Goal: Transaction & Acquisition: Purchase product/service

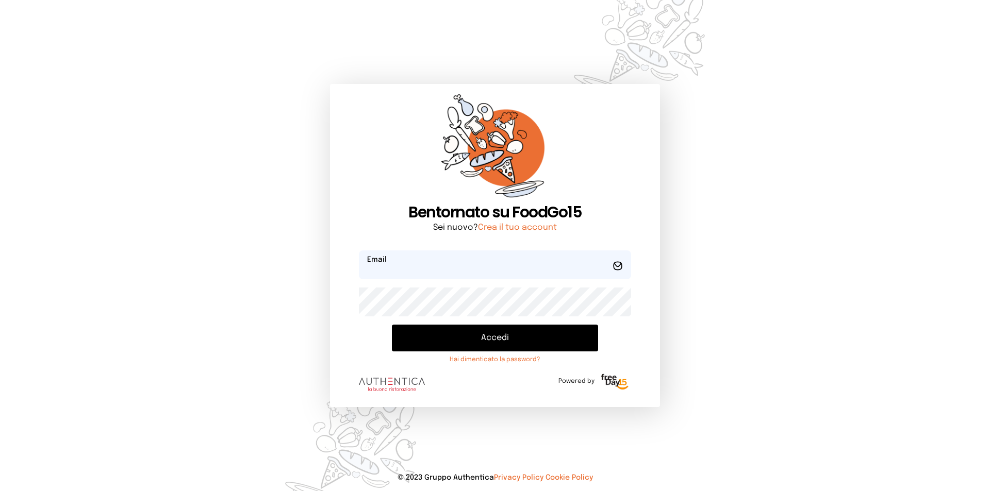
type input "**********"
click at [467, 345] on button "Accedi" at bounding box center [495, 338] width 206 height 27
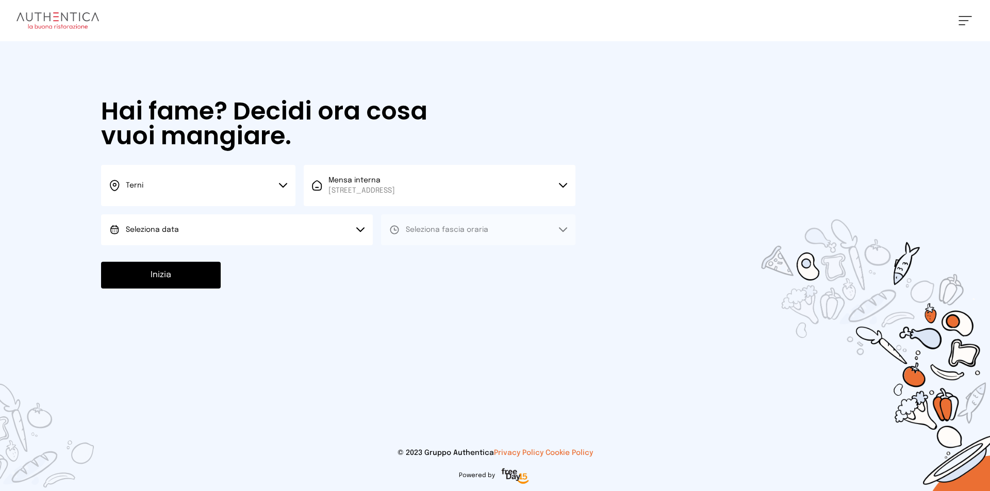
click at [193, 230] on button "Seleziona data" at bounding box center [237, 229] width 272 height 31
click at [205, 256] on li "[DATE], [DATE]" at bounding box center [237, 258] width 272 height 27
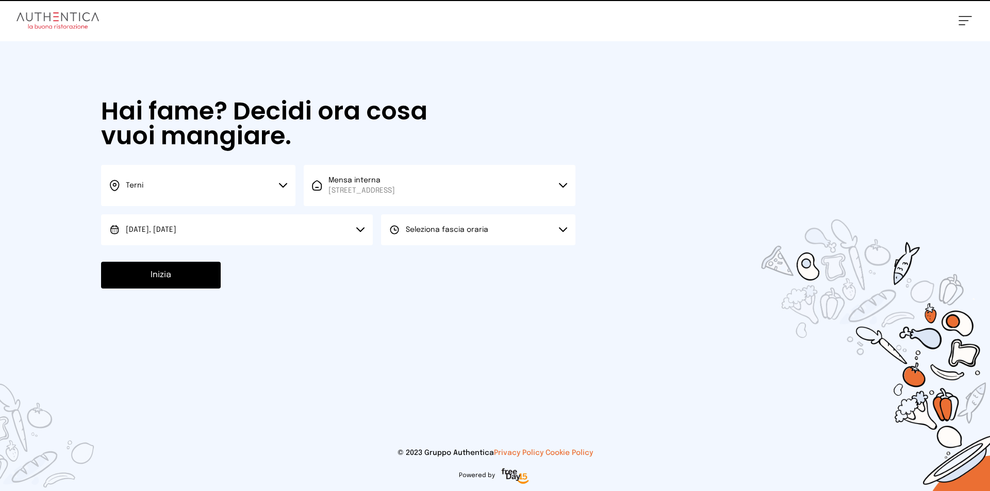
click at [483, 228] on span "Seleziona fascia oraria" at bounding box center [447, 229] width 82 height 7
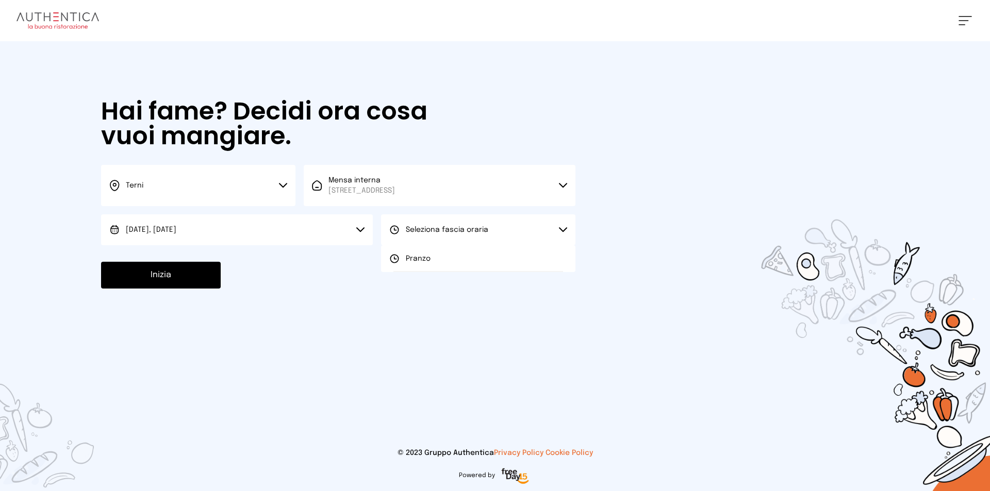
click at [459, 260] on li "Pranzo" at bounding box center [478, 258] width 194 height 27
click at [172, 271] on button "Inizia" at bounding box center [161, 275] width 120 height 27
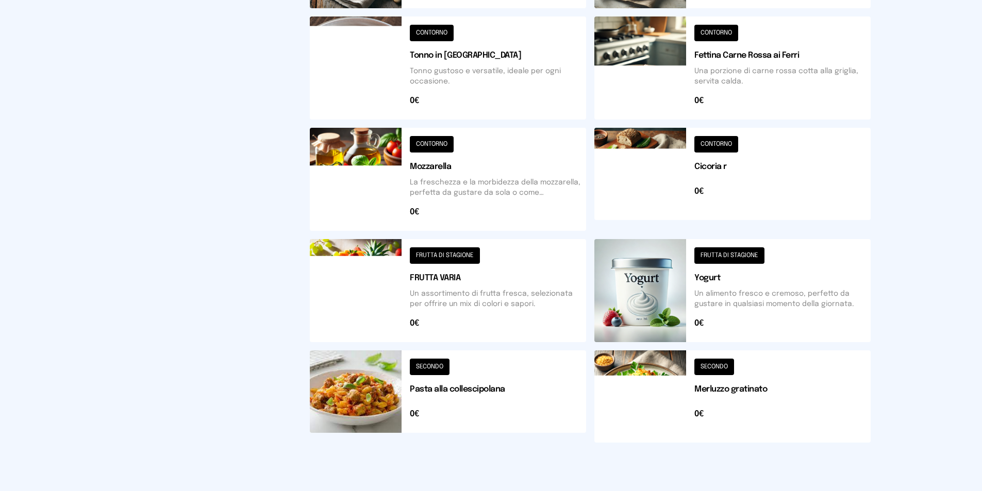
scroll to position [352, 0]
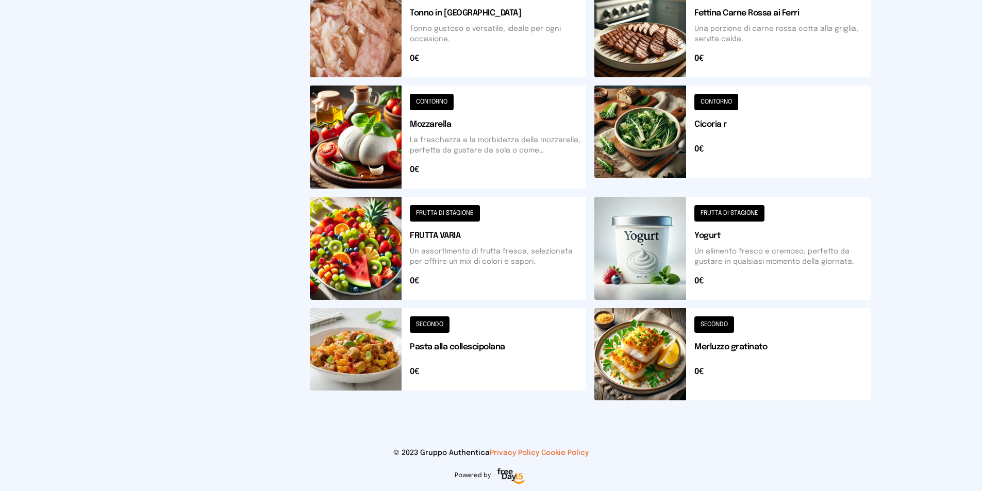
click at [436, 324] on button at bounding box center [448, 354] width 276 height 92
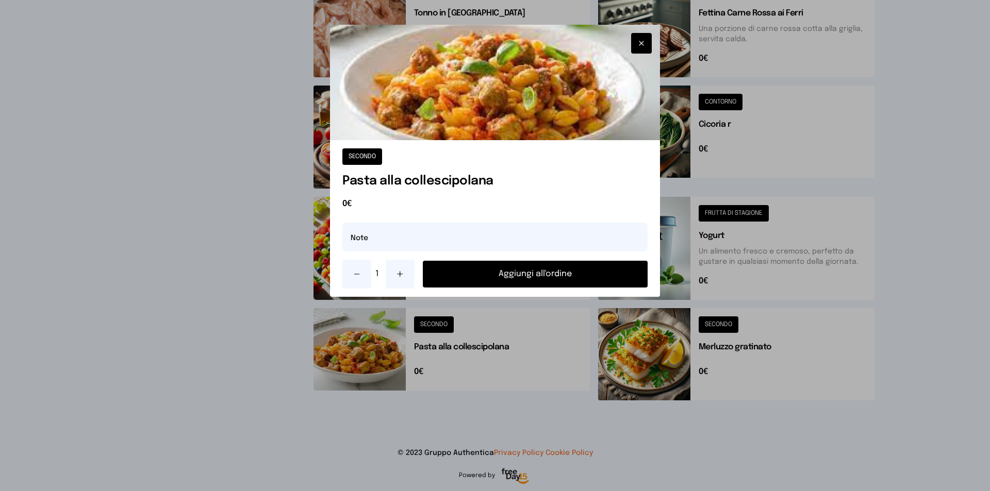
click at [485, 273] on button "Aggiungi all'ordine" at bounding box center [535, 274] width 225 height 27
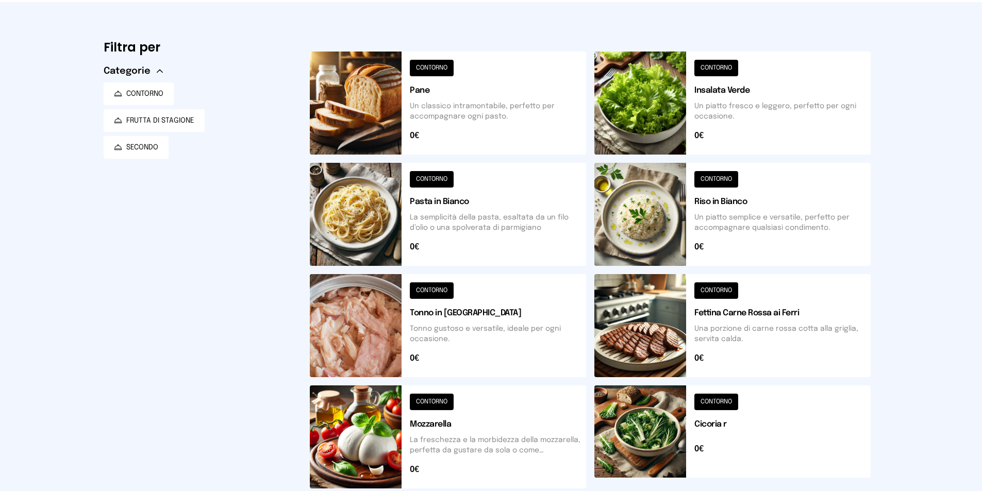
scroll to position [0, 0]
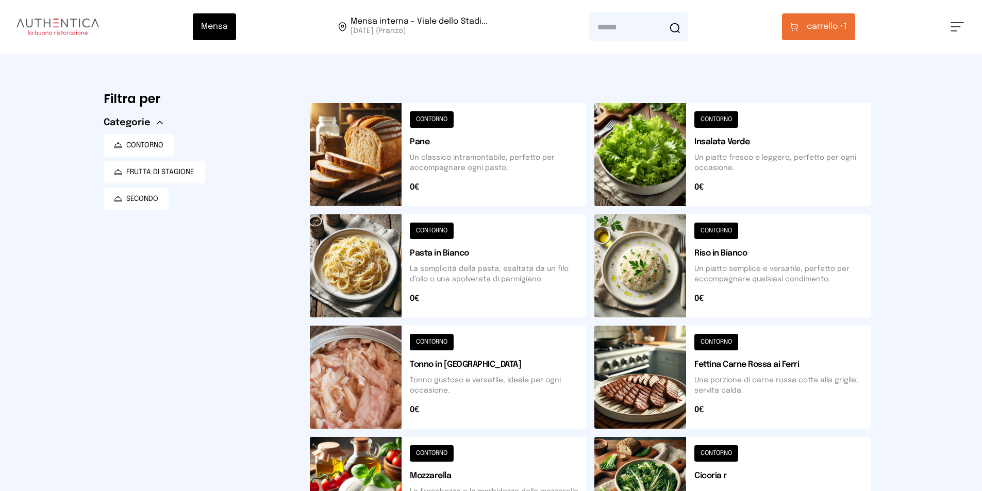
click at [723, 347] on button at bounding box center [732, 377] width 276 height 103
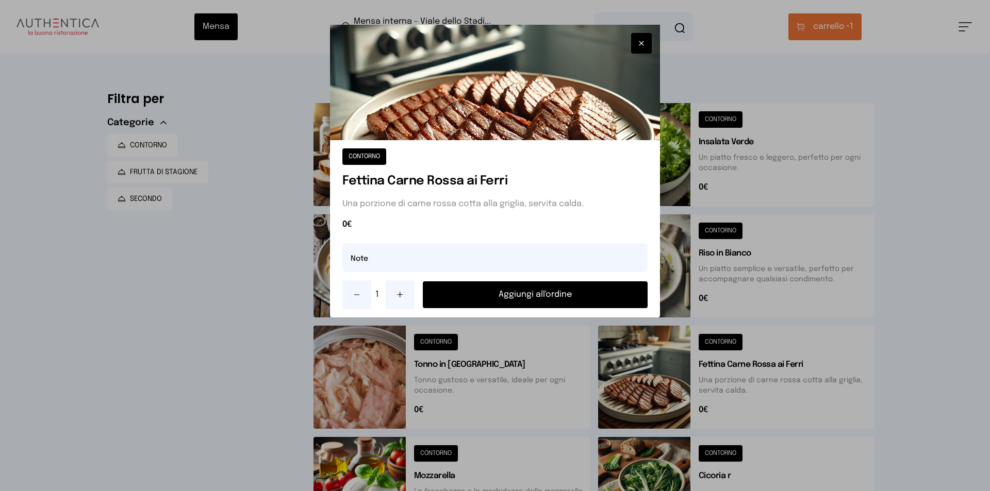
click at [503, 292] on button "Aggiungi all'ordine" at bounding box center [535, 295] width 225 height 27
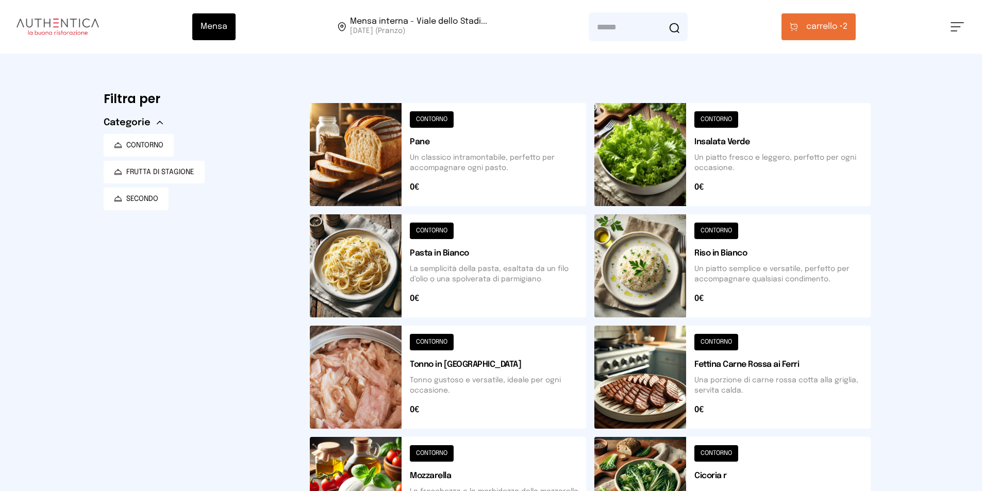
click at [814, 34] on button "carrello • 2" at bounding box center [819, 26] width 74 height 27
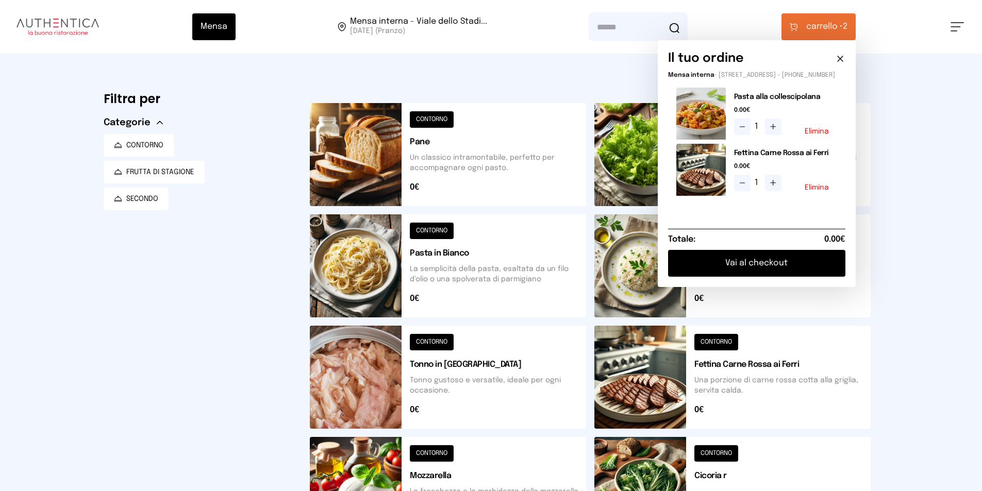
click at [823, 191] on button "Elimina" at bounding box center [817, 187] width 24 height 7
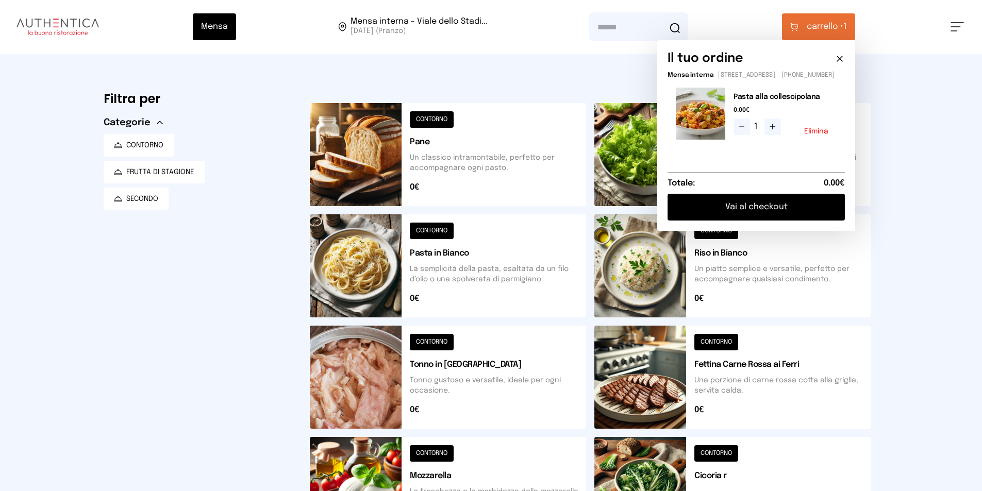
click at [729, 343] on button at bounding box center [732, 377] width 276 height 103
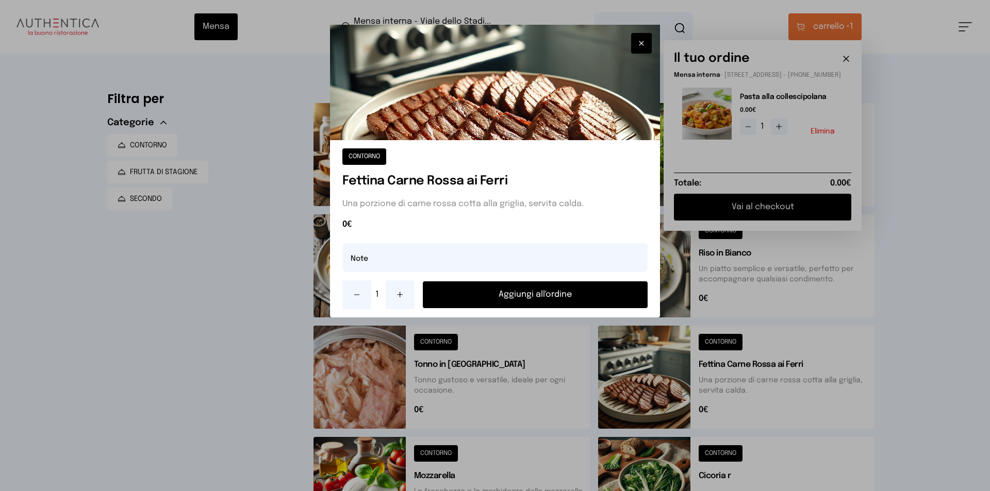
click at [544, 296] on button "Aggiungi all'ordine" at bounding box center [535, 295] width 225 height 27
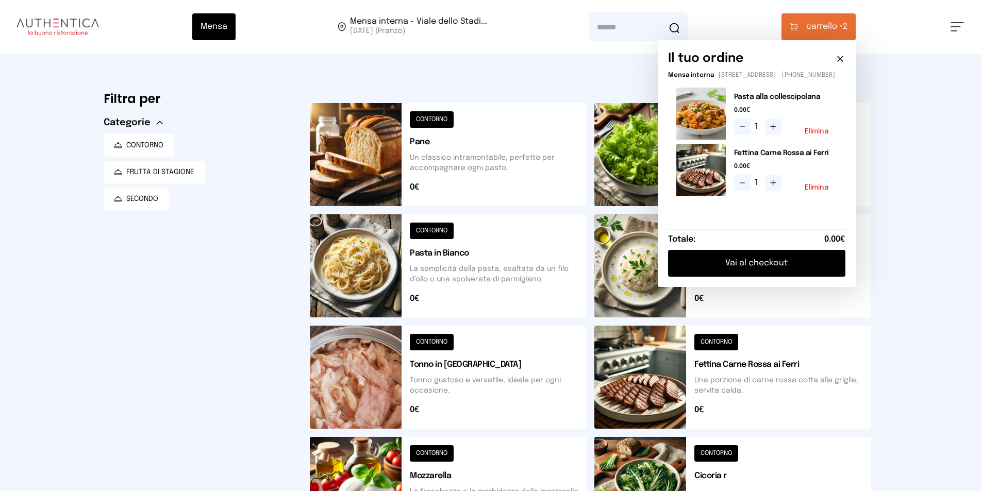
click at [720, 451] on button at bounding box center [732, 488] width 276 height 103
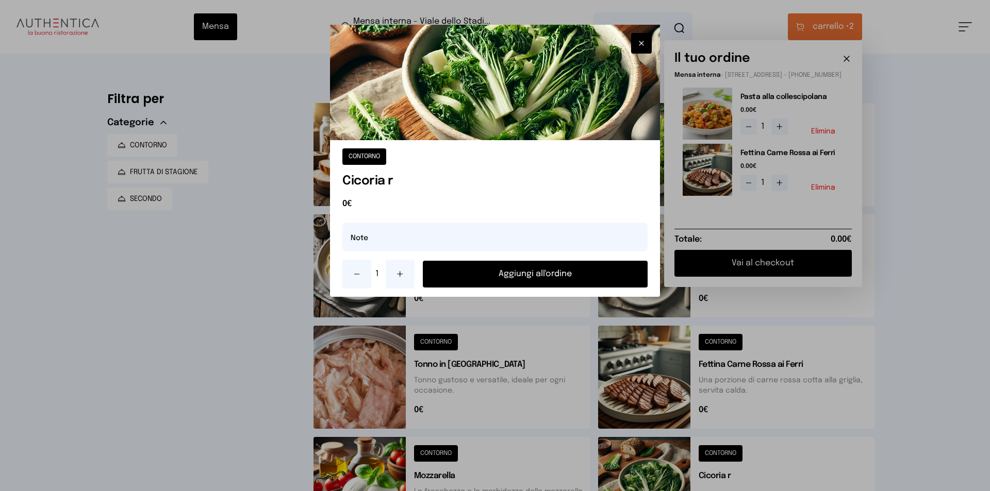
click at [964, 192] on div at bounding box center [495, 245] width 990 height 491
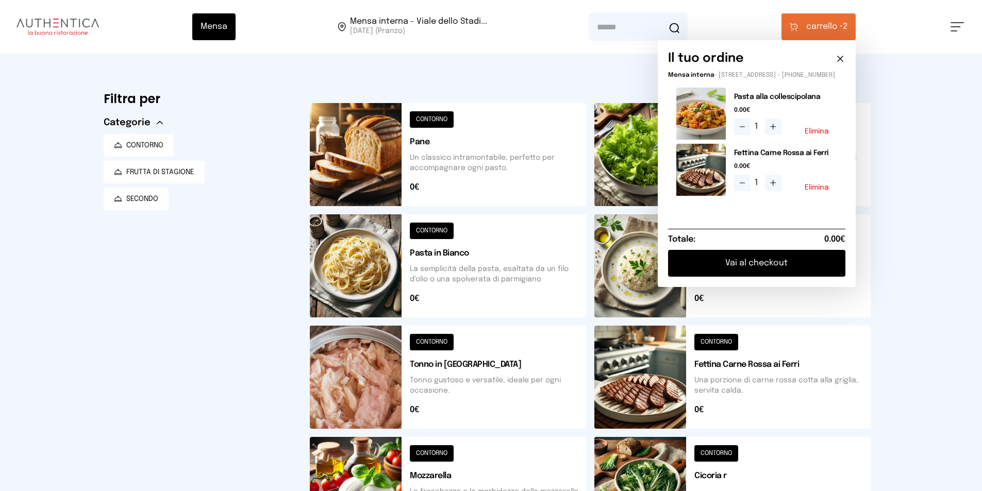
click at [823, 135] on button "Elimina" at bounding box center [817, 131] width 24 height 7
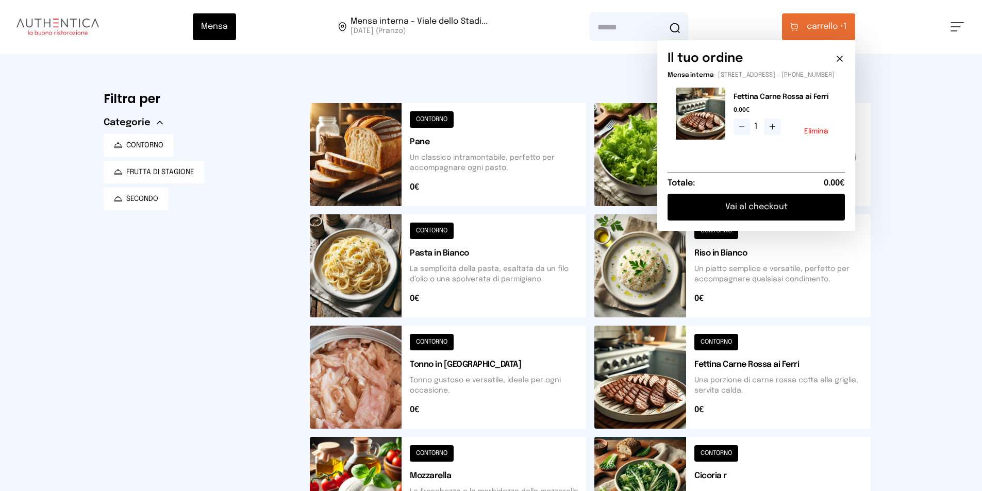
click at [710, 453] on button at bounding box center [732, 488] width 276 height 103
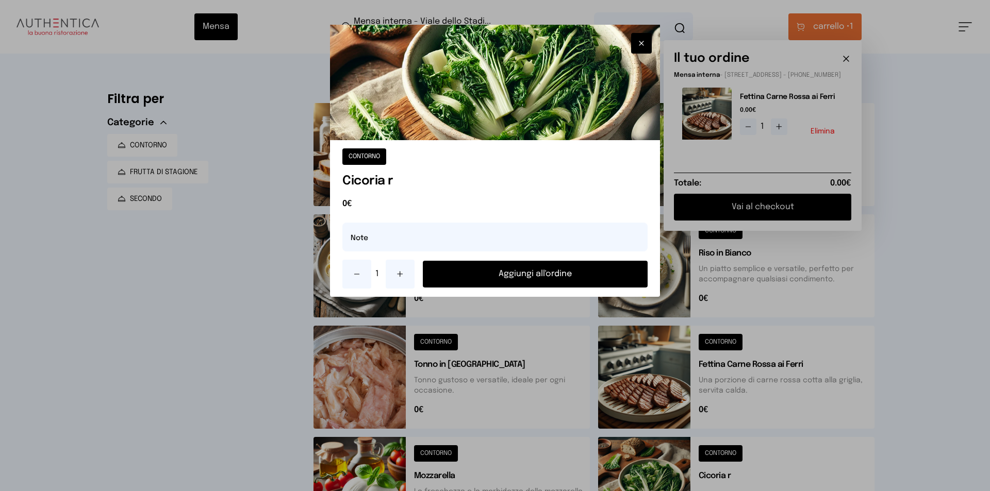
click at [551, 278] on button "Aggiungi all'ordine" at bounding box center [535, 274] width 225 height 27
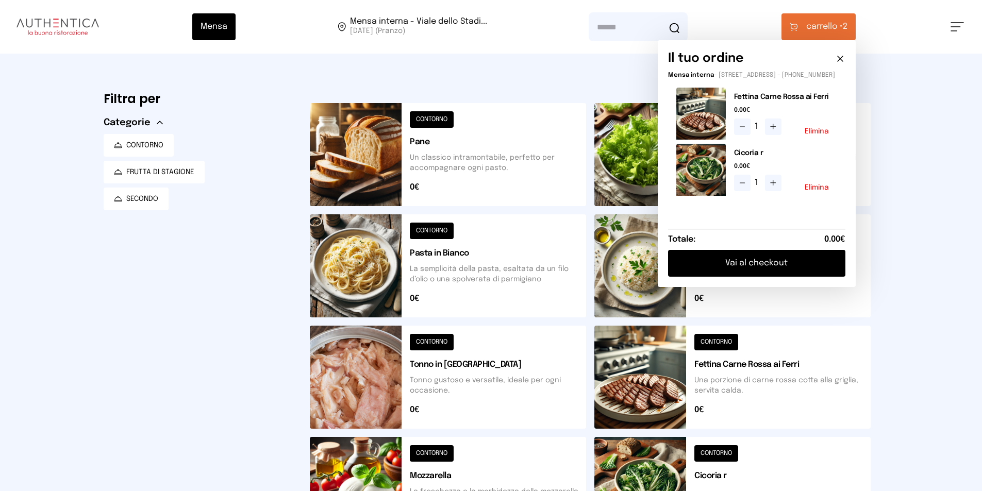
click at [435, 123] on button at bounding box center [448, 154] width 276 height 103
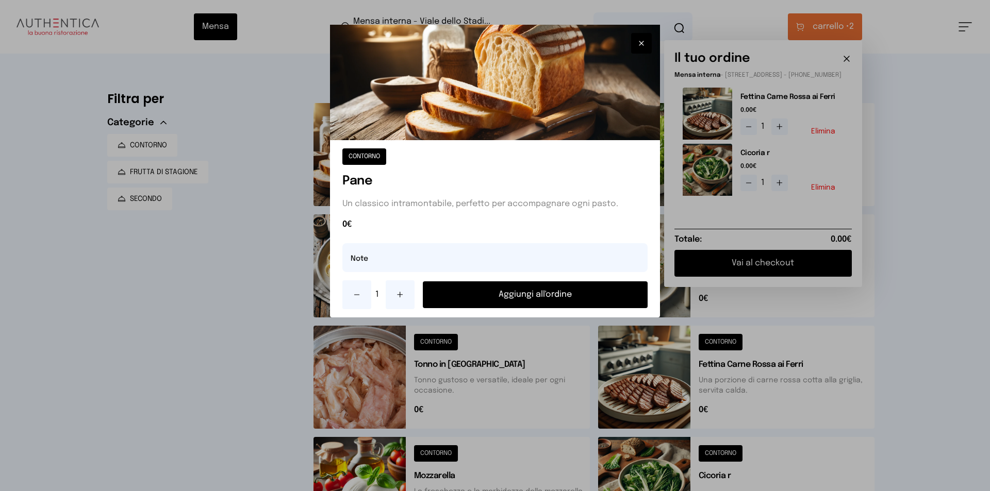
click at [532, 291] on button "Aggiungi all'ordine" at bounding box center [535, 295] width 225 height 27
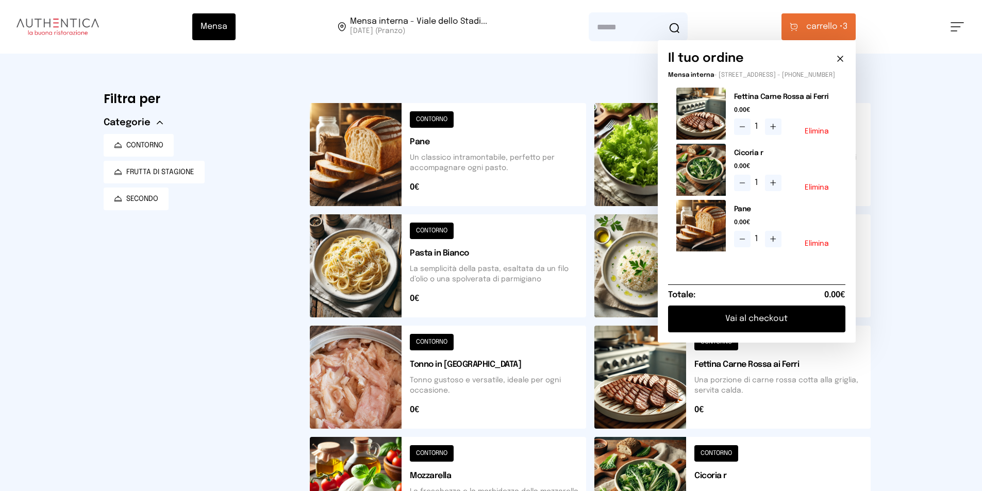
click at [729, 320] on button "Vai al checkout" at bounding box center [756, 319] width 177 height 27
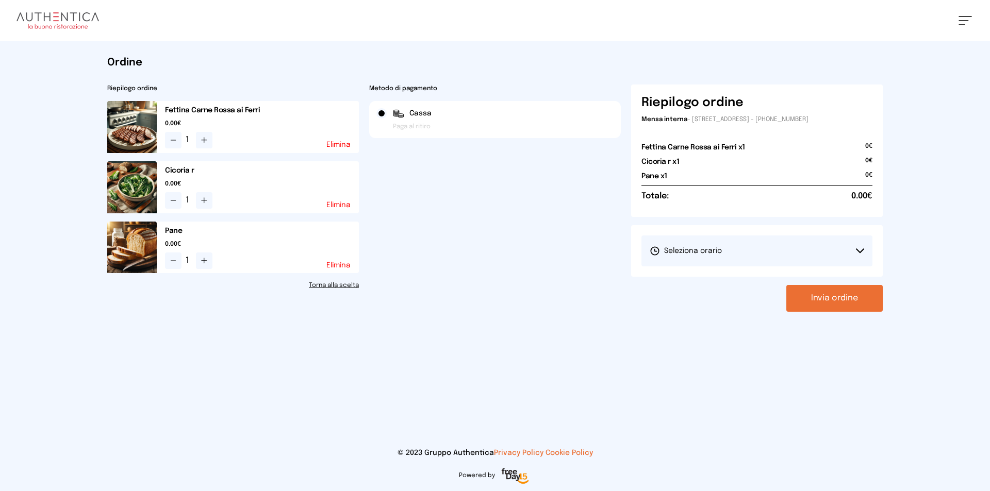
click at [739, 251] on button "Seleziona orario" at bounding box center [756, 251] width 231 height 31
click at [732, 276] on li "1° Turno (13:00 - 15:00)" at bounding box center [756, 280] width 231 height 27
click at [832, 301] on button "Invia ordine" at bounding box center [834, 298] width 96 height 27
